Goal: Task Accomplishment & Management: Use online tool/utility

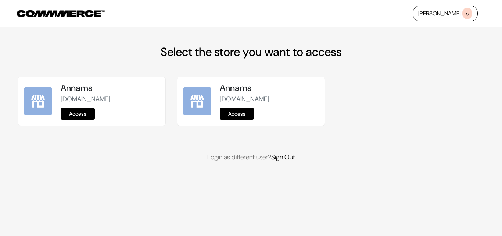
click at [85, 117] on link "Access" at bounding box center [78, 114] width 34 height 12
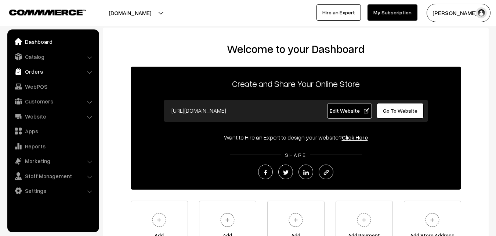
click at [44, 72] on link "Orders" at bounding box center [52, 71] width 87 height 13
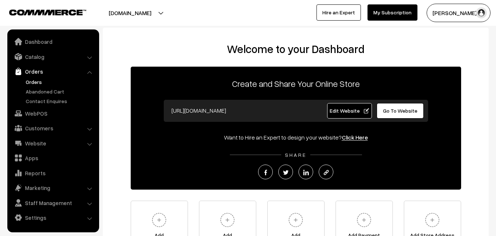
click at [29, 82] on link "Orders" at bounding box center [60, 82] width 73 height 8
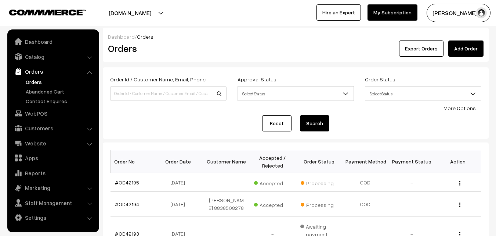
click at [30, 82] on link "Orders" at bounding box center [60, 82] width 73 height 8
click at [133, 181] on link "#OD42195" at bounding box center [127, 182] width 24 height 6
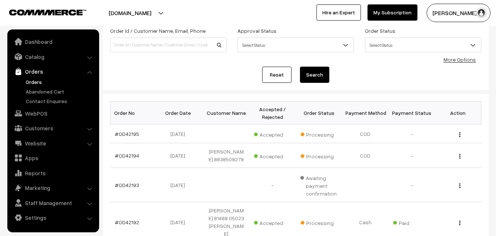
scroll to position [110, 0]
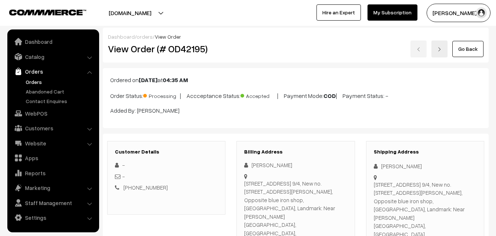
scroll to position [625, 0]
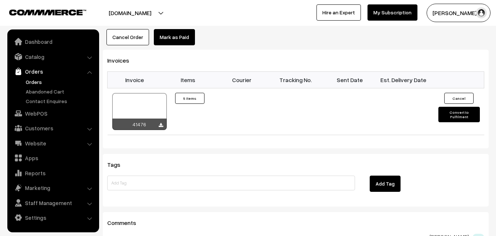
click at [152, 93] on div at bounding box center [139, 111] width 54 height 37
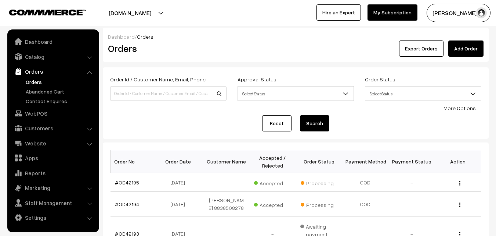
scroll to position [110, 0]
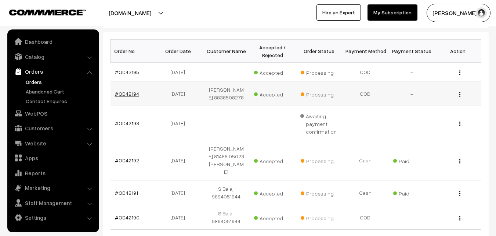
click at [121, 95] on link "#OD42194" at bounding box center [127, 93] width 24 height 6
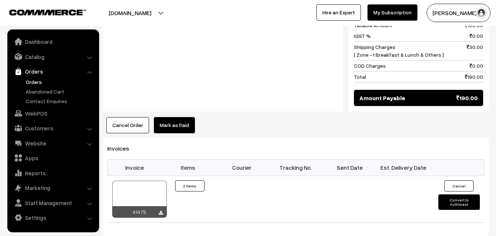
scroll to position [441, 0]
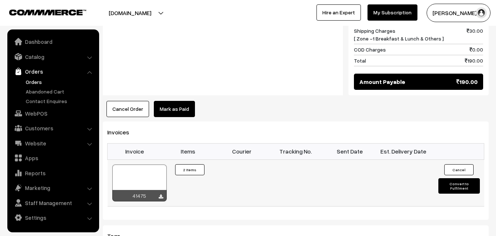
click at [135, 164] on div at bounding box center [139, 182] width 54 height 37
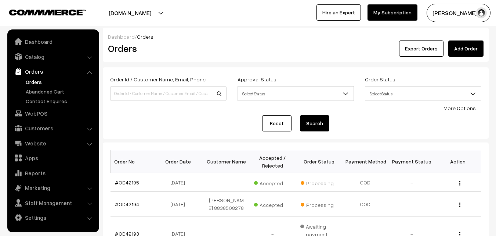
scroll to position [110, 0]
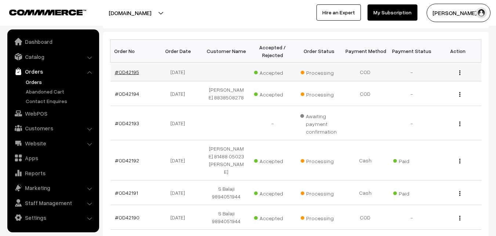
click at [131, 73] on link "#OD42195" at bounding box center [127, 72] width 24 height 6
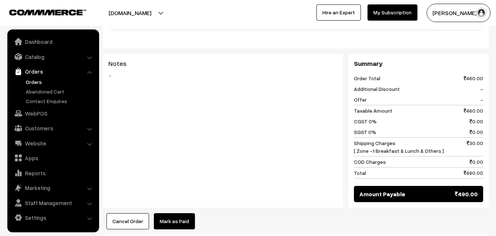
scroll to position [551, 0]
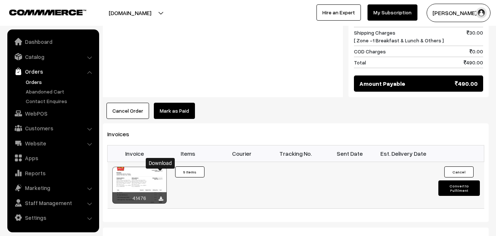
click at [162, 196] on icon at bounding box center [161, 198] width 4 height 5
click at [38, 82] on link "Orders" at bounding box center [60, 82] width 73 height 8
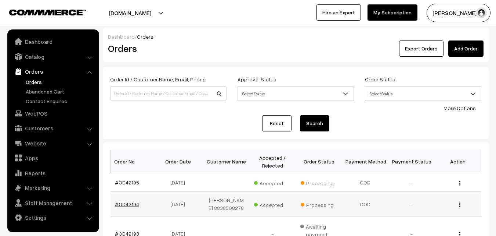
click at [134, 206] on link "#OD42194" at bounding box center [127, 204] width 24 height 6
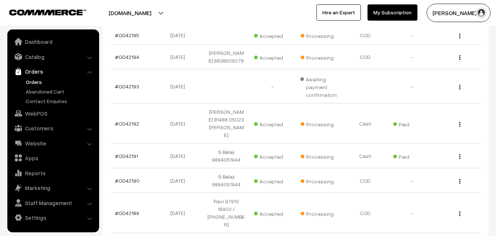
scroll to position [175, 0]
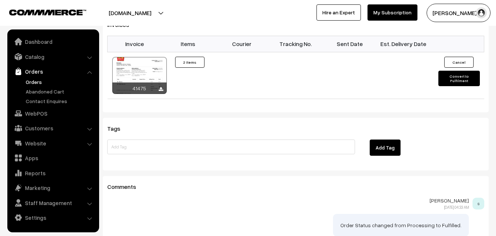
scroll to position [551, 0]
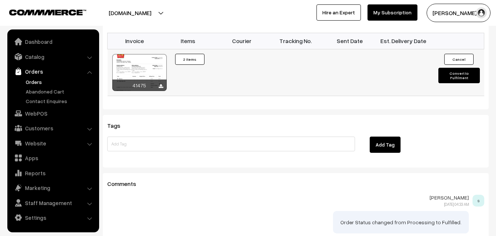
click at [154, 54] on div at bounding box center [139, 72] width 54 height 37
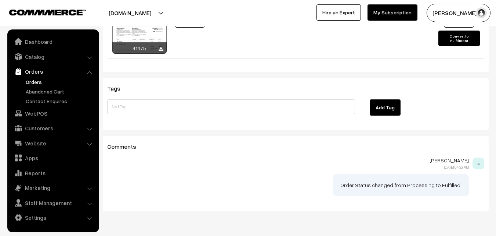
scroll to position [594, 0]
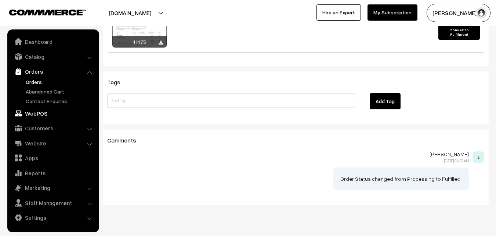
click at [44, 109] on link "WebPOS" at bounding box center [52, 113] width 87 height 13
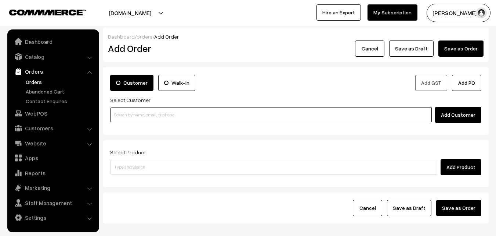
paste input "80569 32293"
click at [143, 114] on input at bounding box center [271, 114] width 322 height 15
click at [126, 111] on input "80569 32293" at bounding box center [271, 114] width 322 height 15
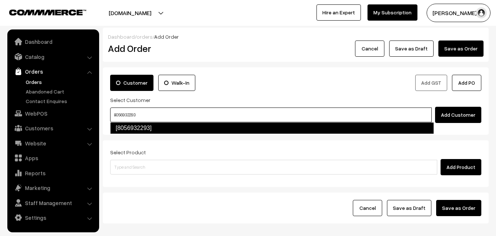
click at [132, 128] on link "[8056932293]" at bounding box center [272, 128] width 324 height 12
type input "8056932293"
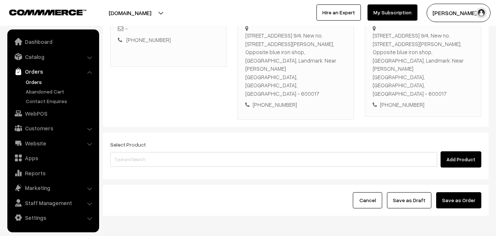
scroll to position [142, 0]
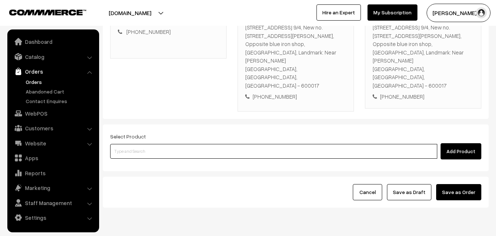
click at [153, 144] on input at bounding box center [273, 151] width 327 height 15
type input "lemon sevai"
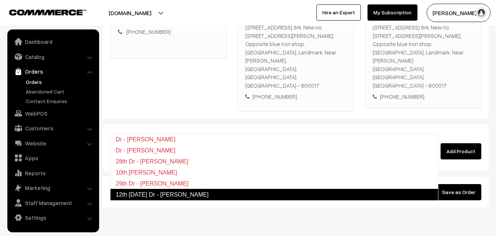
click at [152, 195] on link "12th [DATE] Dr - [PERSON_NAME]" at bounding box center [274, 194] width 328 height 12
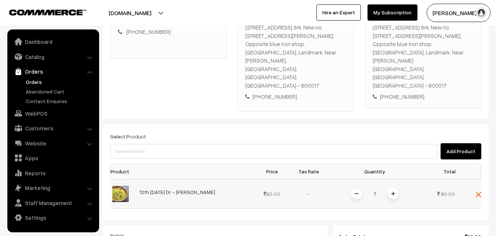
click at [392, 191] on img at bounding box center [394, 193] width 4 height 4
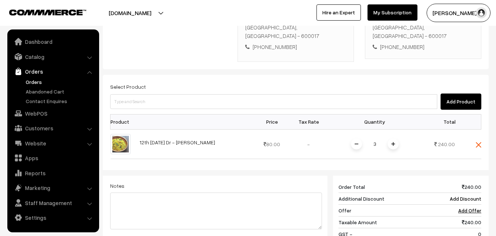
scroll to position [252, 0]
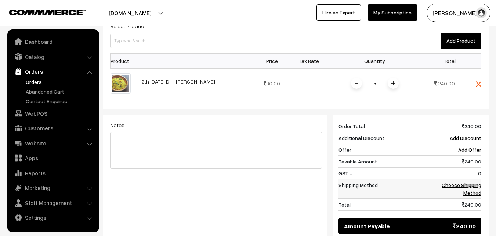
click at [464, 181] on link "Choose Shipping Method" at bounding box center [462, 188] width 40 height 14
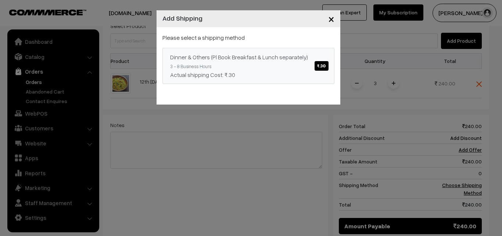
click at [312, 64] on link "Dinner & Others (Pl Book Breakfast & Lunch separately) ₹.30 3 - 8 Business Hour…" at bounding box center [248, 66] width 172 height 36
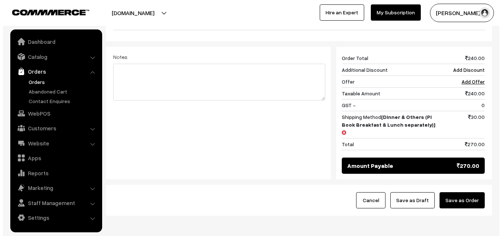
scroll to position [321, 0]
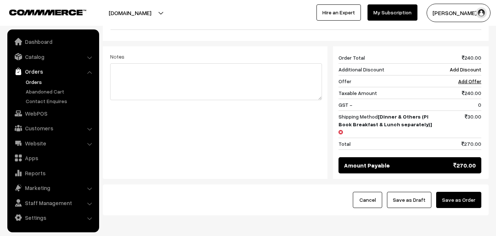
click at [463, 191] on button "Save as Order" at bounding box center [458, 199] width 45 height 16
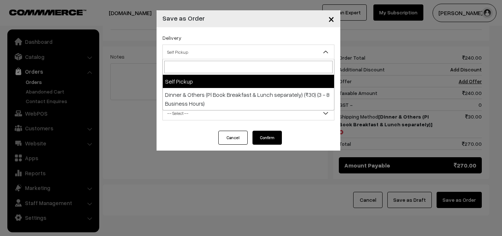
click at [192, 48] on span "Self Pickup" at bounding box center [248, 52] width 171 height 13
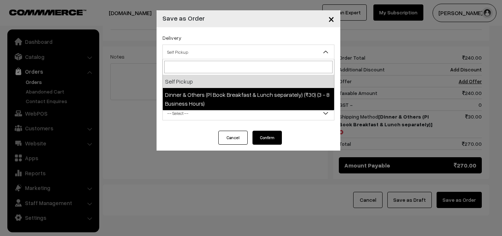
drag, startPoint x: 206, startPoint y: 100, endPoint x: 217, endPoint y: 86, distance: 17.3
select select "DOP1"
select select "3"
click at [217, 86] on span "Order + Mark as Processing + Generate Invoice + Mark as Delivered" at bounding box center [248, 82] width 171 height 13
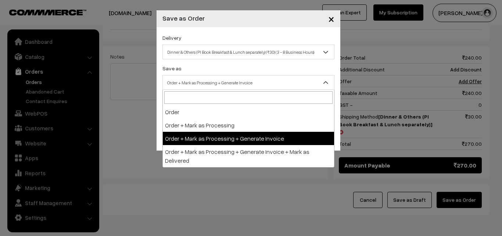
drag, startPoint x: 222, startPoint y: 141, endPoint x: 217, endPoint y: 128, distance: 13.7
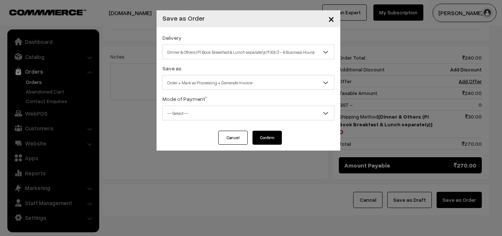
click at [208, 111] on span "-- Select --" at bounding box center [248, 113] width 171 height 13
click at [180, 106] on span "-- Select --" at bounding box center [248, 112] width 172 height 15
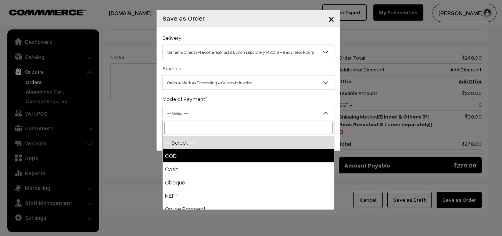
drag, startPoint x: 177, startPoint y: 146, endPoint x: 195, endPoint y: 153, distance: 19.9
select select "1"
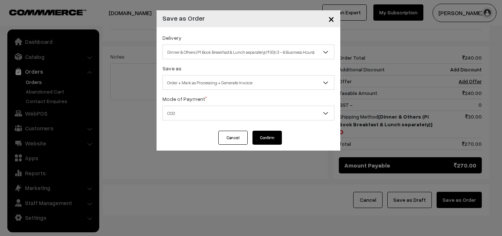
click at [276, 146] on div "Cancel Confirm" at bounding box center [249, 140] width 184 height 20
click at [273, 142] on button "Confirm" at bounding box center [266, 137] width 29 height 14
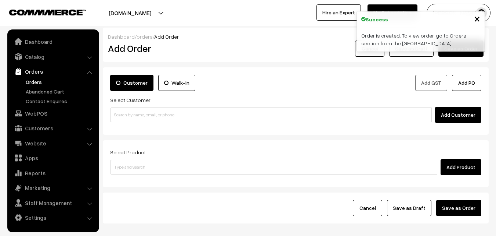
click at [33, 83] on link "Orders" at bounding box center [60, 82] width 73 height 8
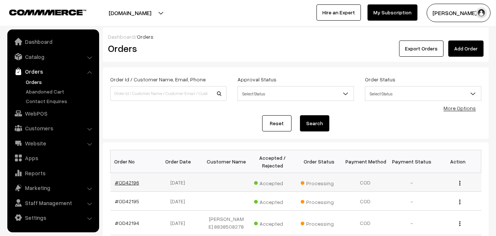
click at [128, 183] on link "#OD42196" at bounding box center [127, 182] width 24 height 6
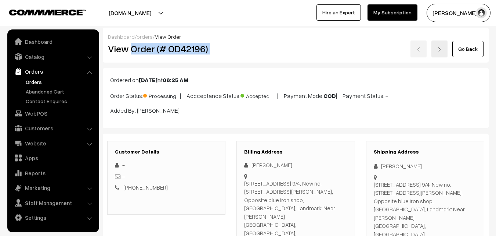
click at [237, 51] on div "View Order (# OD42196) Go Back" at bounding box center [296, 48] width 387 height 17
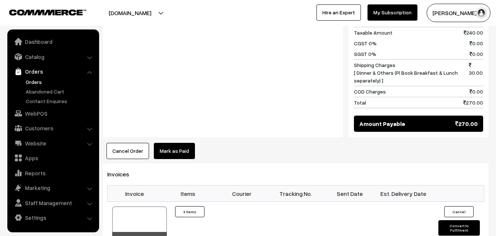
scroll to position [404, 0]
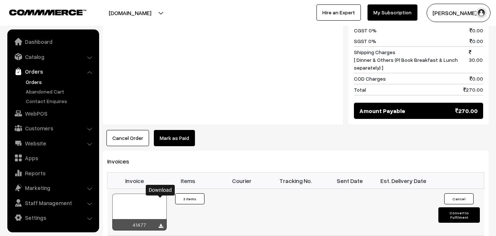
click at [161, 223] on icon at bounding box center [161, 225] width 4 height 5
click at [152, 193] on div at bounding box center [139, 211] width 54 height 37
